Goal: Obtain resource: Obtain resource

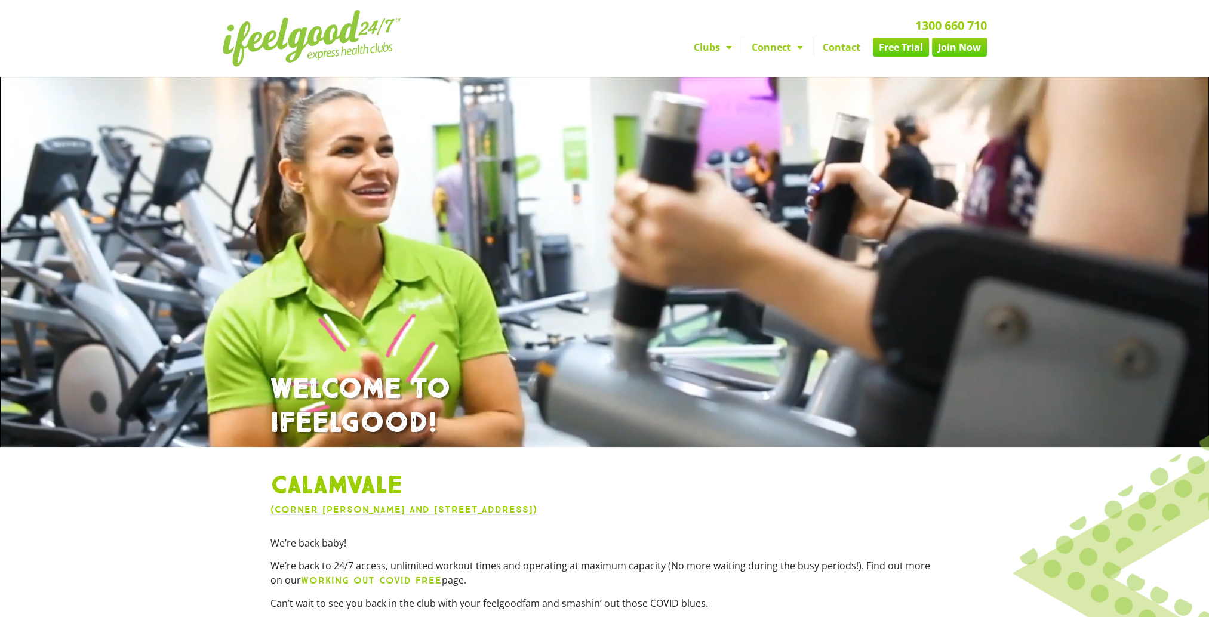
click at [896, 47] on link "Free Trial" at bounding box center [901, 47] width 56 height 19
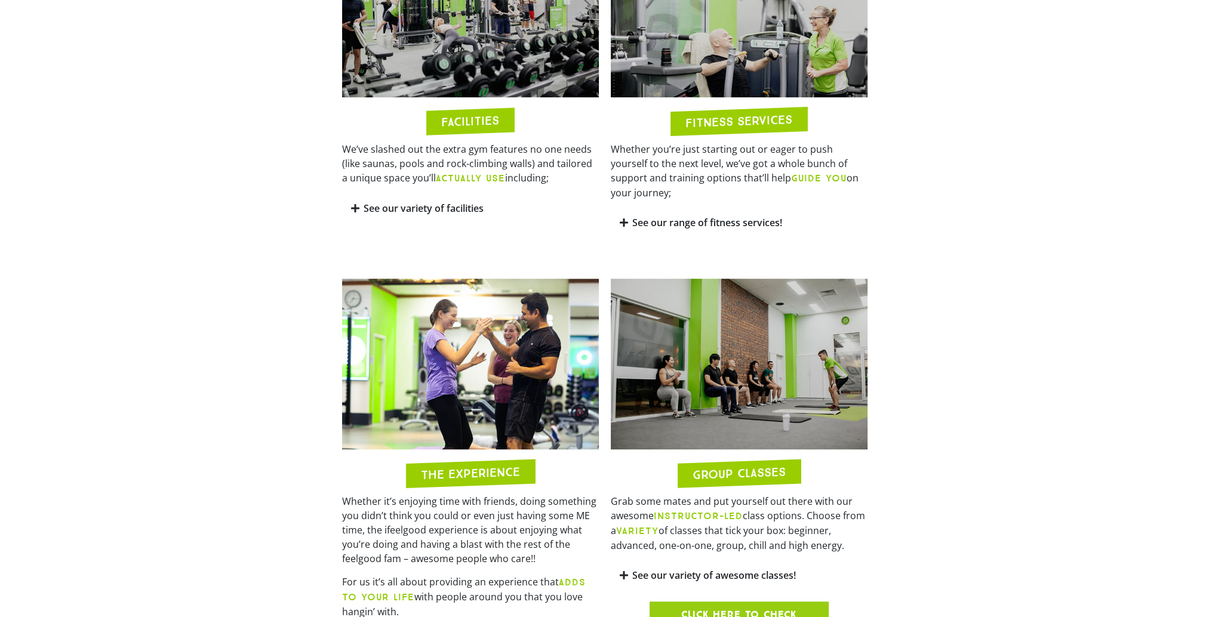
scroll to position [895, 0]
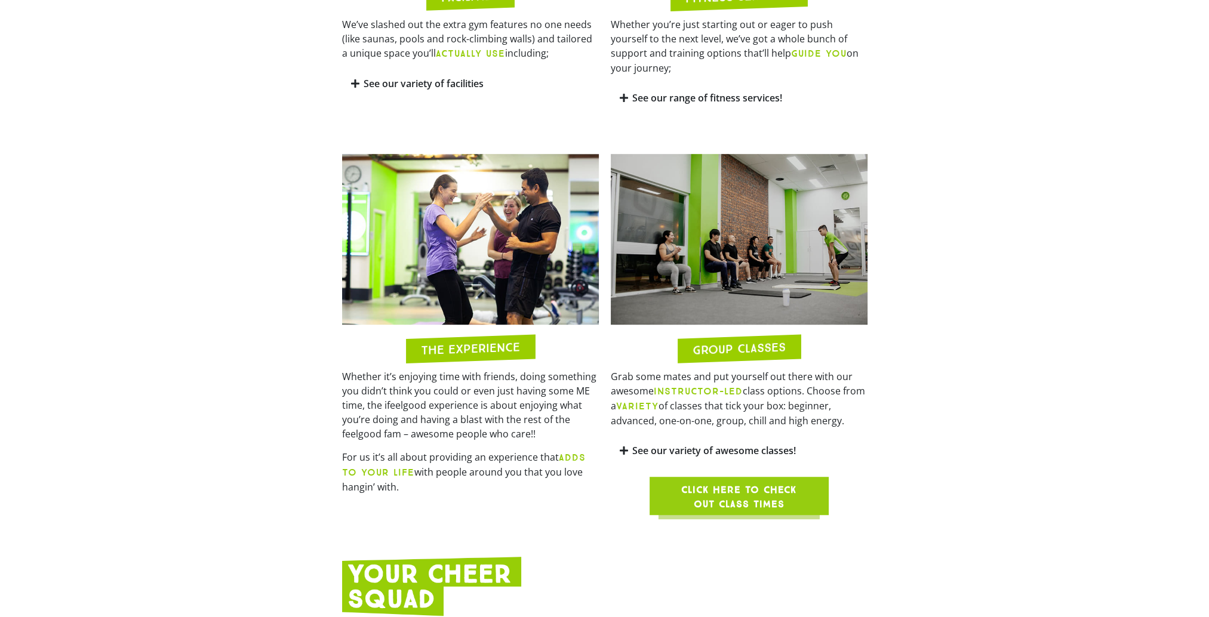
click at [755, 483] on span "Click here to check out class times" at bounding box center [739, 497] width 122 height 29
click at [974, 293] on section "THE EXPERIENCE Whether it’s enjoying time with friends, doing something you did…" at bounding box center [604, 334] width 1209 height 373
